Goal: Task Accomplishment & Management: Manage account settings

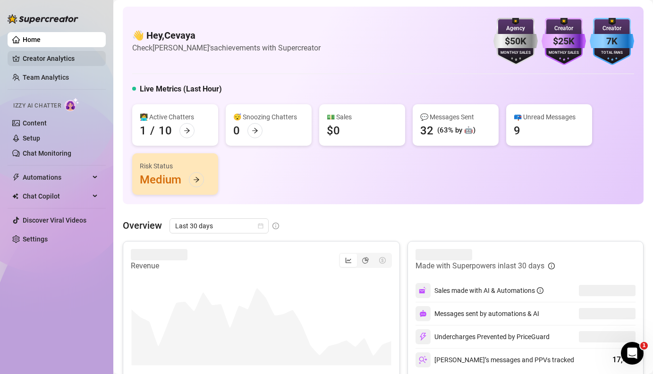
click at [49, 58] on link "Creator Analytics" at bounding box center [61, 58] width 76 height 15
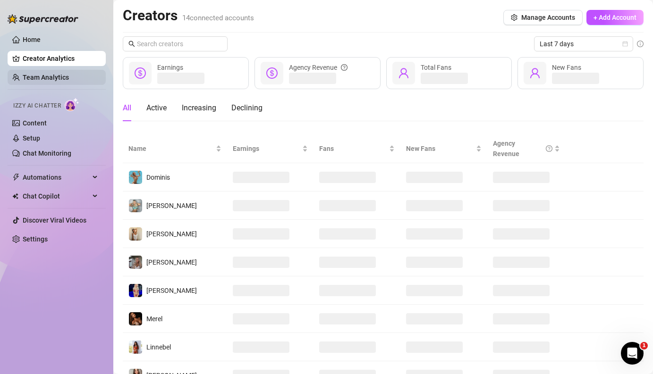
click at [48, 79] on link "Team Analytics" at bounding box center [46, 78] width 46 height 8
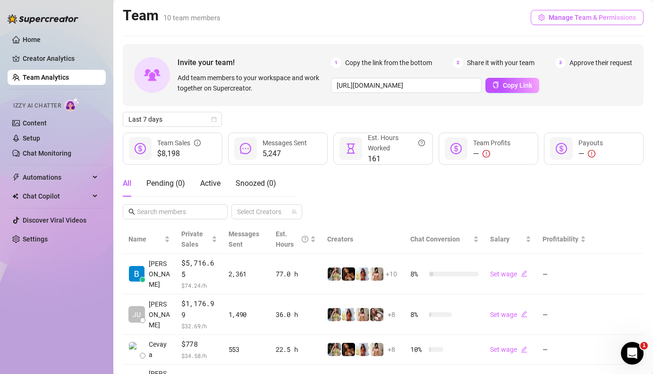
click at [568, 14] on span "Manage Team & Permissions" at bounding box center [592, 18] width 87 height 8
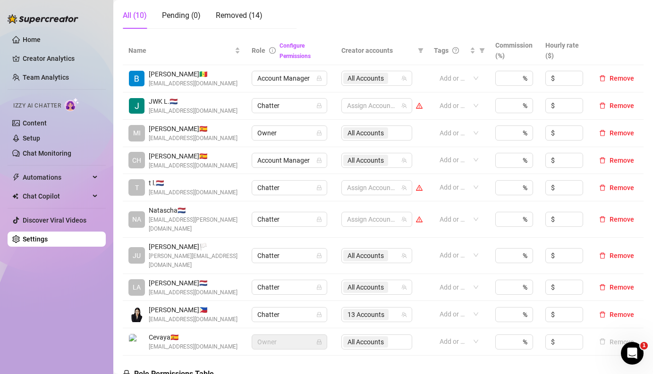
scroll to position [193, 0]
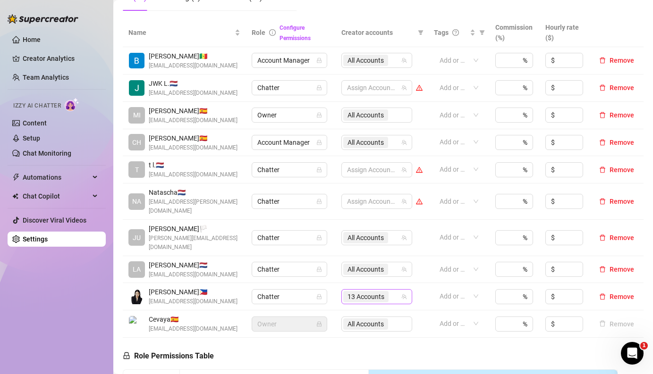
click at [395, 290] on div "13 Accounts" at bounding box center [371, 296] width 57 height 13
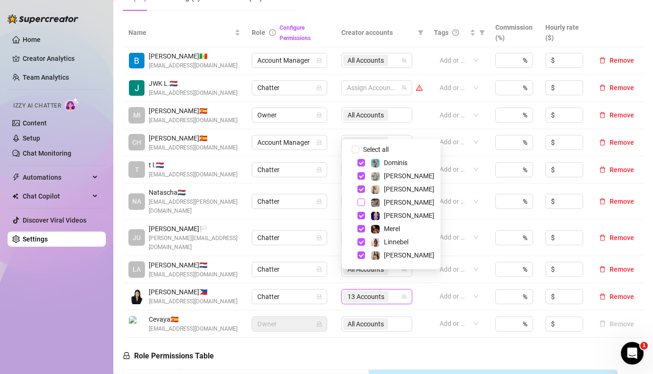
click at [362, 203] on span "Select tree node" at bounding box center [361, 203] width 8 height 8
checkbox input "true"
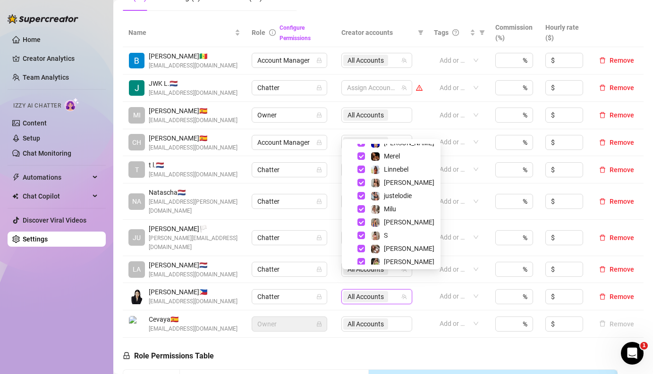
scroll to position [77, 0]
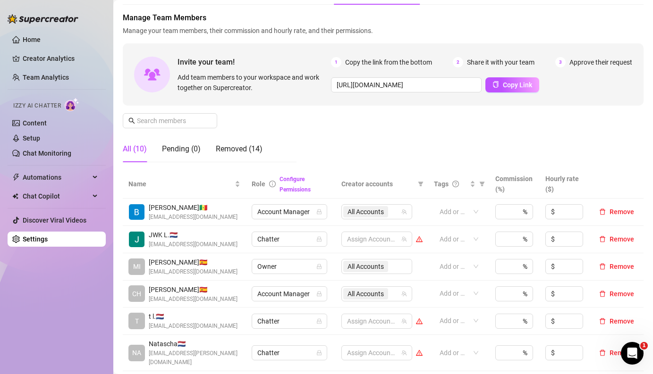
scroll to position [0, 0]
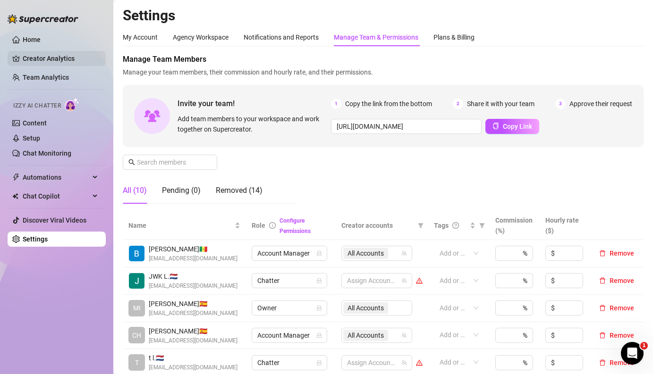
click at [41, 54] on link "Creator Analytics" at bounding box center [61, 58] width 76 height 15
